Goal: Information Seeking & Learning: Learn about a topic

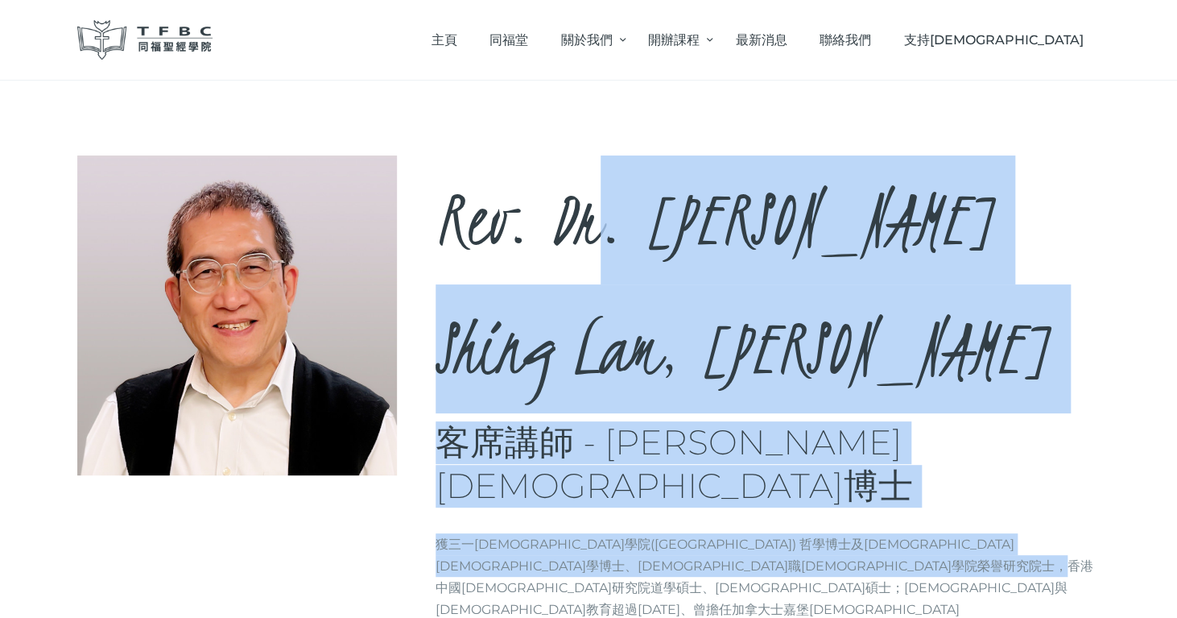
drag, startPoint x: 599, startPoint y: 217, endPoint x: 754, endPoint y: 472, distance: 297.8
click at [754, 471] on div "Rev. Dr. Li Shing Lam, Derek 客席講師 - 李盛林牧師博士 Brief info 獲三一神學院(Trinity Theologic…" at bounding box center [588, 416] width 1023 height 522
click at [754, 472] on div "Rev. Dr. Li Shing Lam, Derek 客席講師 - 李盛林牧師博士 Brief info 獲三一神學院(Trinity Theologic…" at bounding box center [588, 416] width 1023 height 522
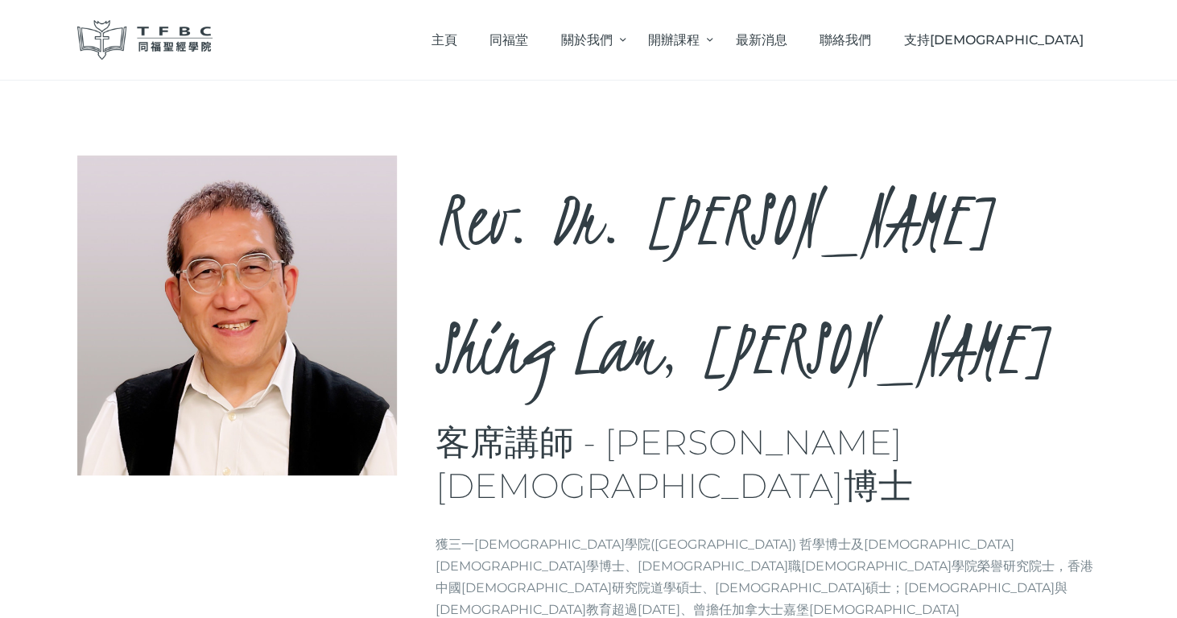
click at [728, 441] on div "Rev. Dr. Li Shing Lam, Derek 客席講師 - 李盛林牧師博士 Brief info 獲三一神學院(Trinity Theologic…" at bounding box center [588, 416] width 1023 height 522
click at [722, 139] on div "Rev. Dr. Li Shing Lam, Derek 客席講師 - 李盛林牧師博士 Brief info 獲三一神學院(Trinity Theologic…" at bounding box center [588, 445] width 1177 height 729
drag, startPoint x: 731, startPoint y: 205, endPoint x: 803, endPoint y: 213, distance: 72.2
click at [802, 213] on h2 "Rev. Dr. Li Shing Lam, Derek" at bounding box center [768, 284] width 665 height 258
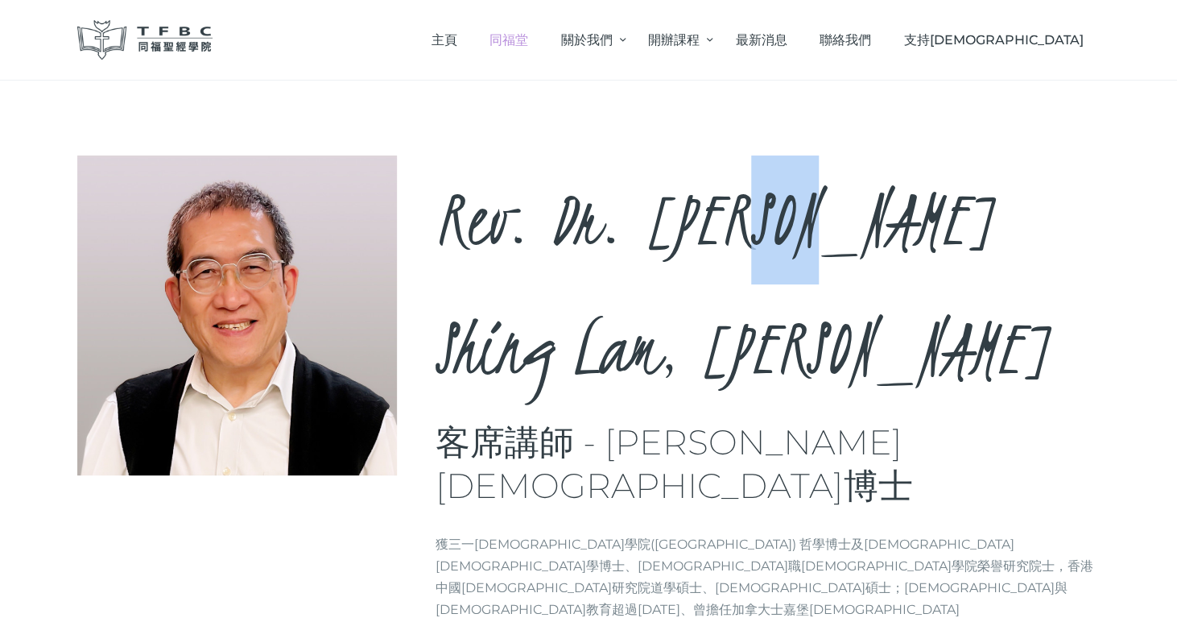
click at [528, 46] on span "同福堂" at bounding box center [509, 39] width 39 height 15
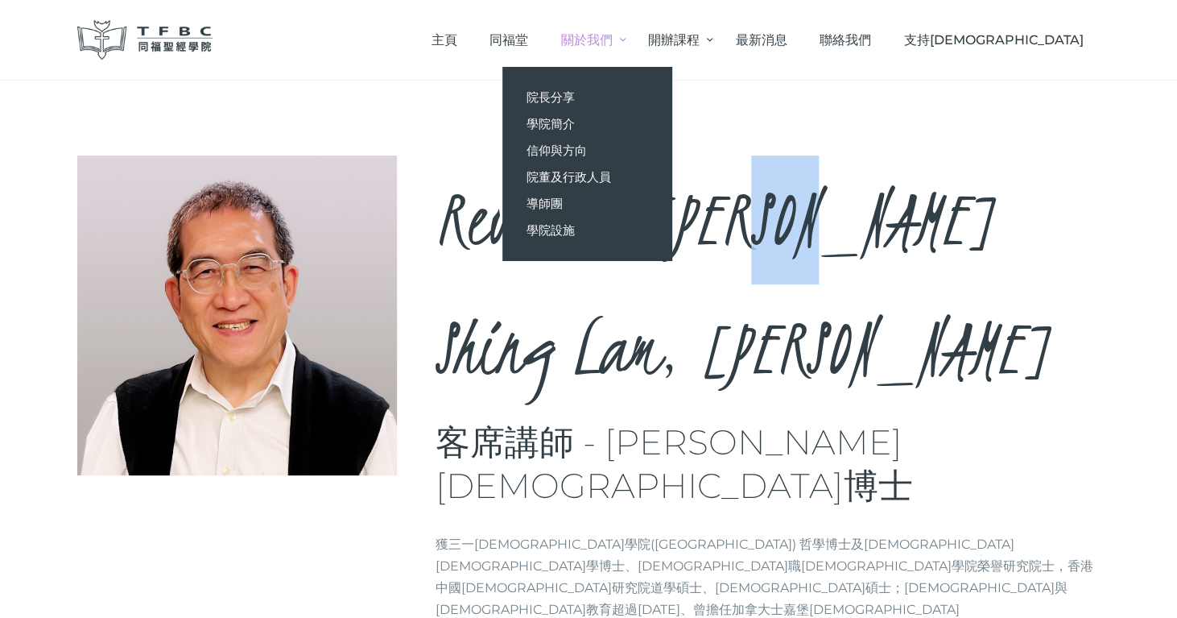
click at [631, 34] on link "關於我們" at bounding box center [587, 40] width 87 height 48
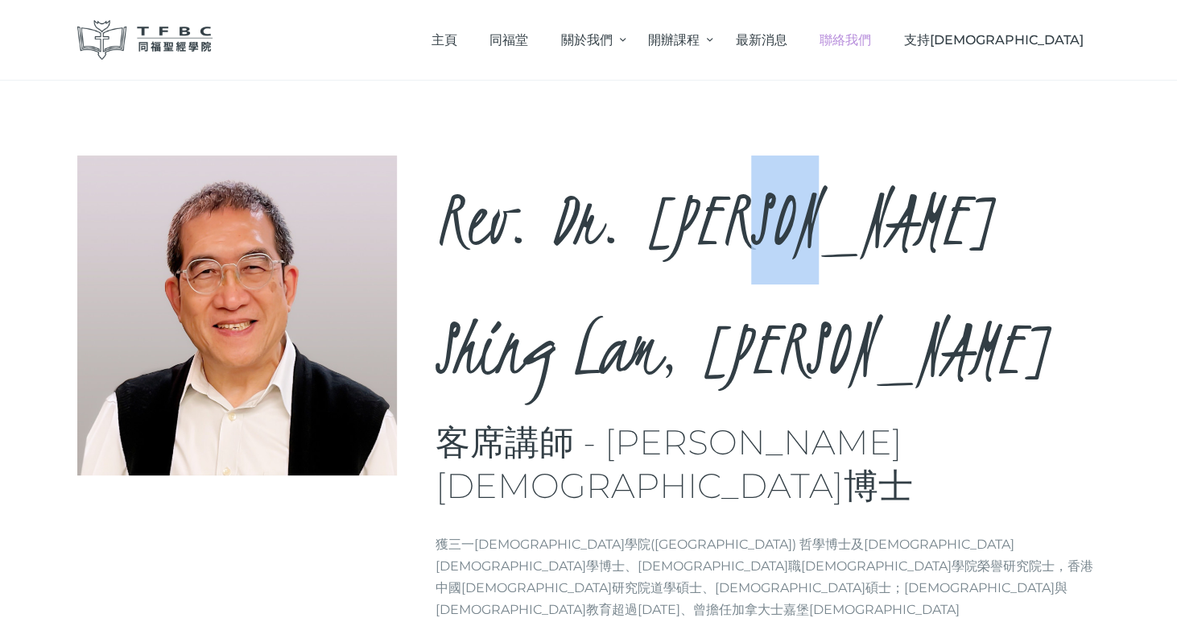
click at [871, 36] on span "聯絡我們" at bounding box center [846, 39] width 52 height 15
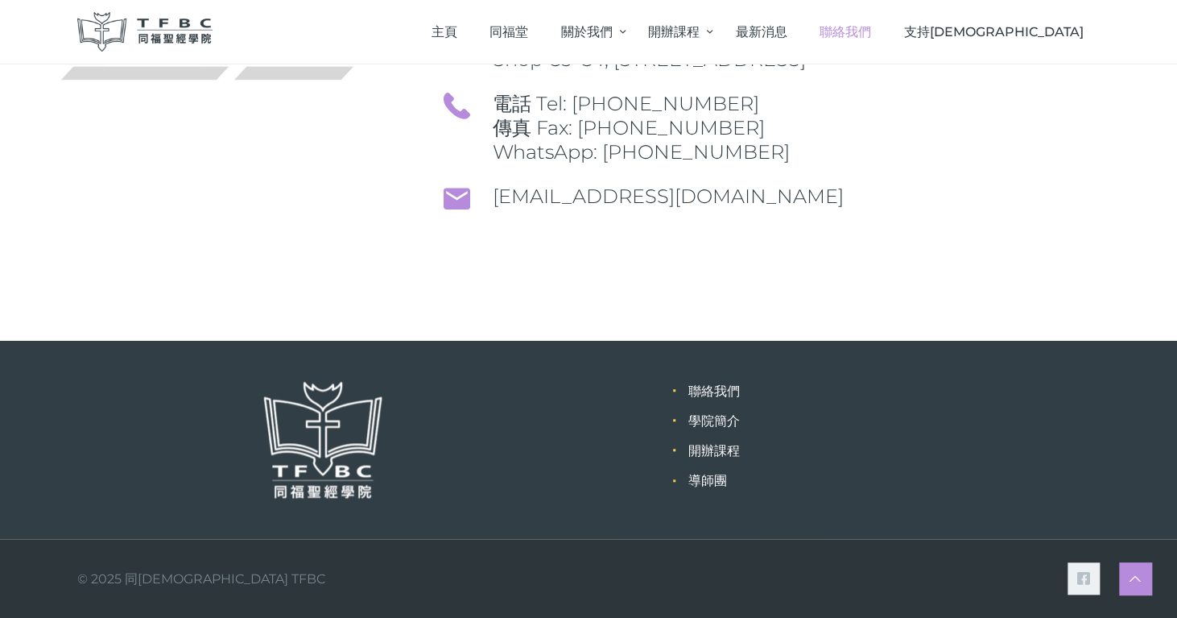
scroll to position [459, 0]
click at [164, 23] on img at bounding box center [144, 31] width 135 height 39
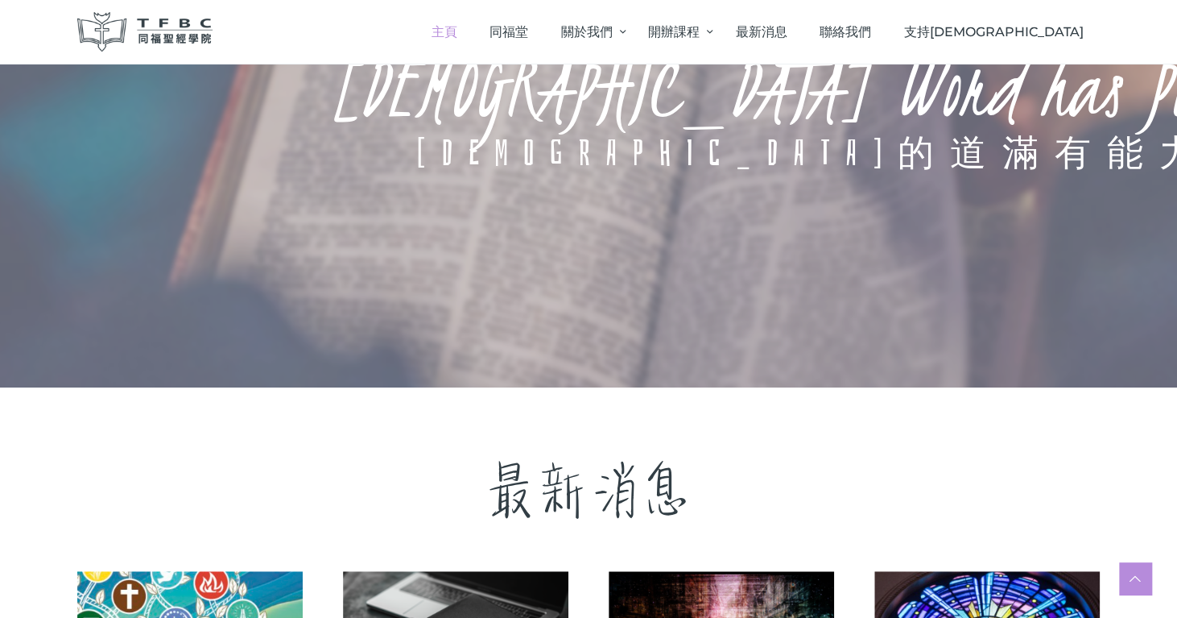
click at [406, 174] on rs-layer at bounding box center [588, 128] width 1177 height 515
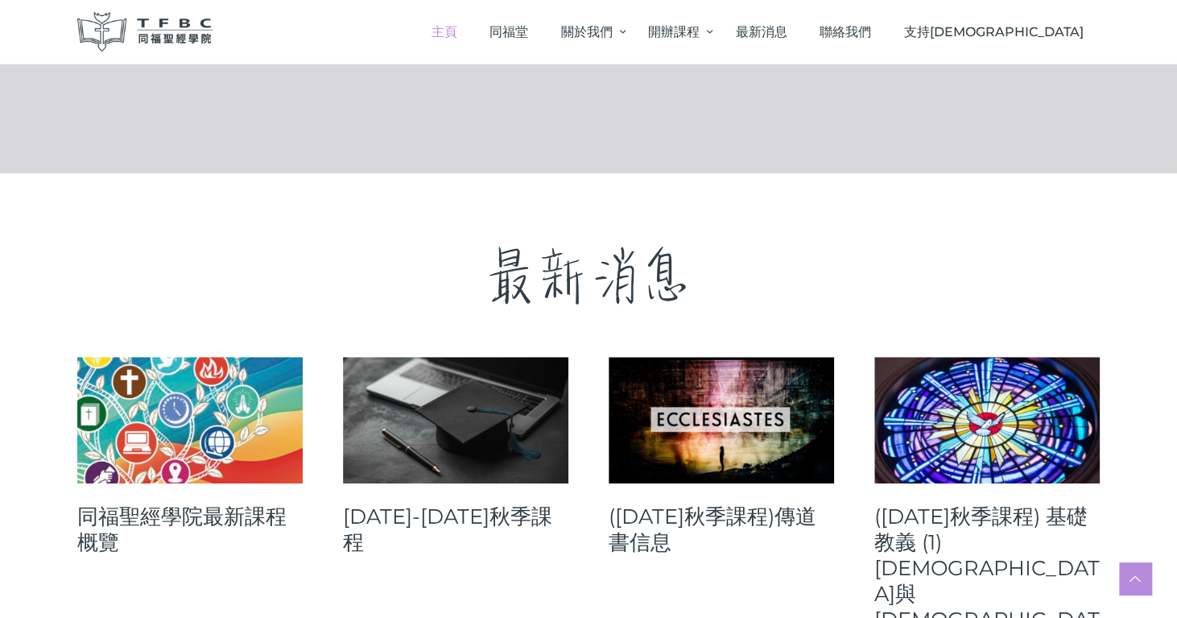
scroll to position [515, 0]
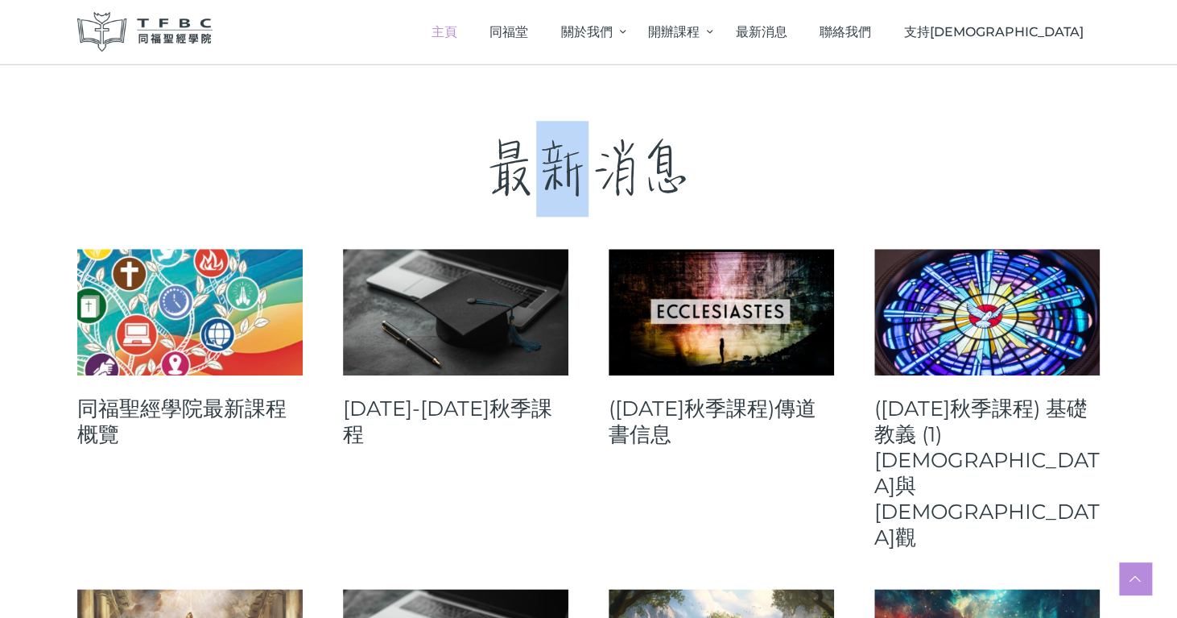
drag, startPoint x: 544, startPoint y: 182, endPoint x: 600, endPoint y: 186, distance: 56.5
click at [600, 186] on p "最新消息" at bounding box center [588, 169] width 1023 height 96
